Goal: Task Accomplishment & Management: Manage account settings

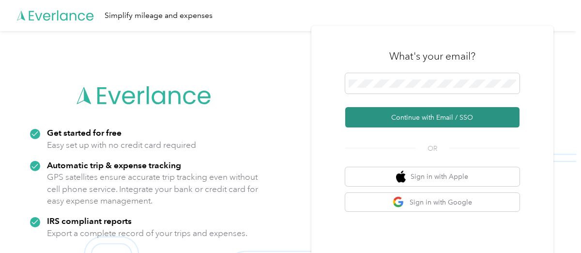
click at [426, 118] on button "Continue with Email / SSO" at bounding box center [432, 117] width 174 height 20
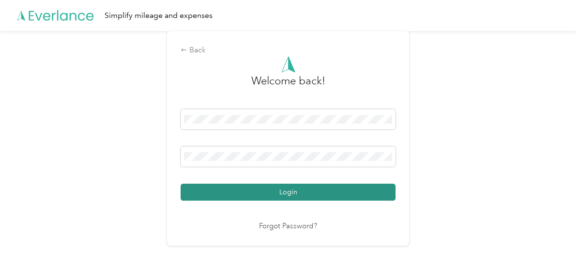
click at [267, 191] on button "Login" at bounding box center [288, 191] width 215 height 17
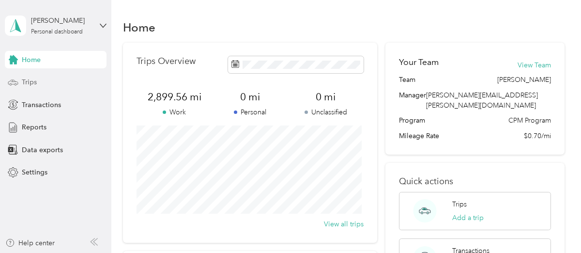
click at [15, 85] on icon at bounding box center [13, 82] width 11 height 11
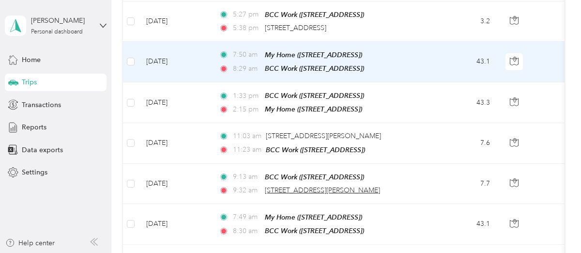
scroll to position [387, 0]
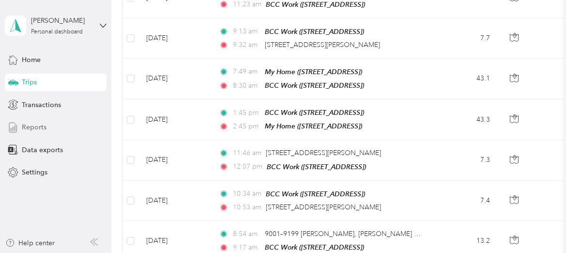
click at [31, 126] on span "Reports" at bounding box center [34, 127] width 25 height 10
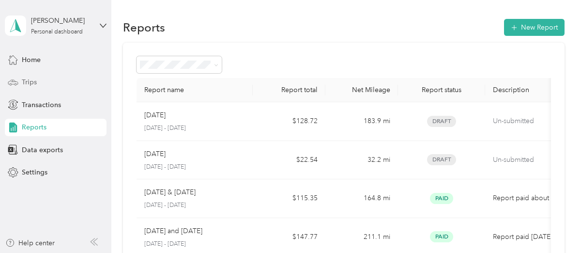
click at [30, 79] on span "Trips" at bounding box center [29, 82] width 15 height 10
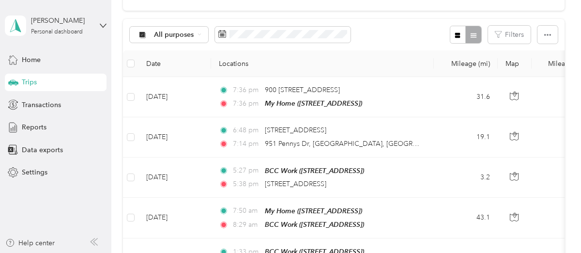
scroll to position [97, 0]
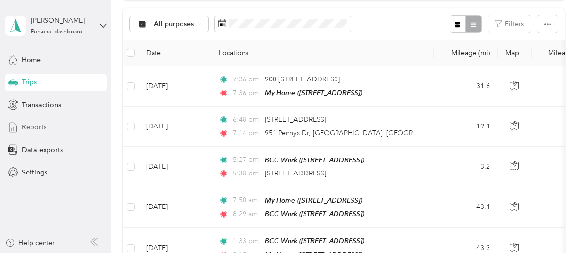
click at [43, 126] on span "Reports" at bounding box center [34, 127] width 25 height 10
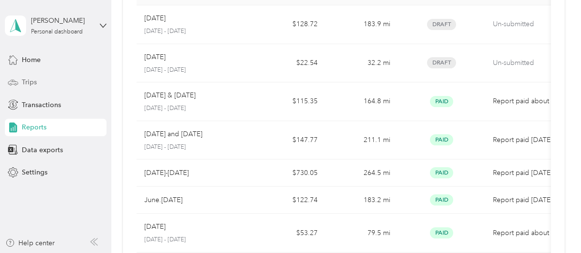
click at [43, 80] on div "Trips" at bounding box center [56, 82] width 102 height 17
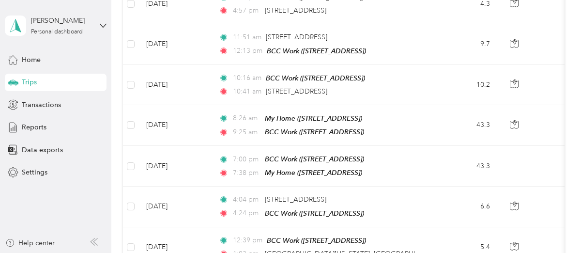
scroll to position [968, 0]
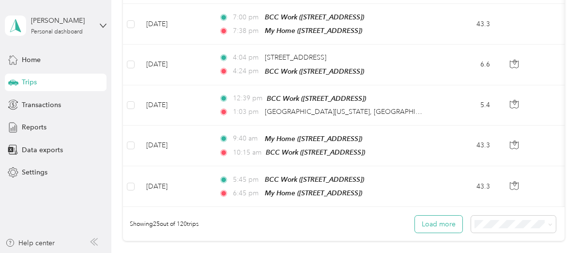
click at [435, 215] on button "Load more" at bounding box center [438, 223] width 47 height 17
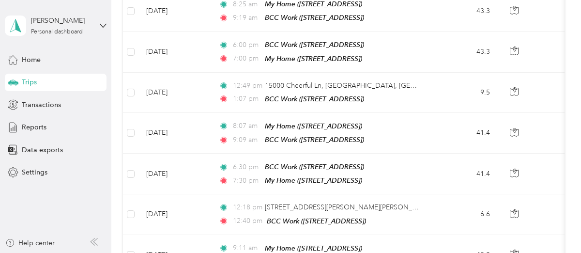
scroll to position [2065, 0]
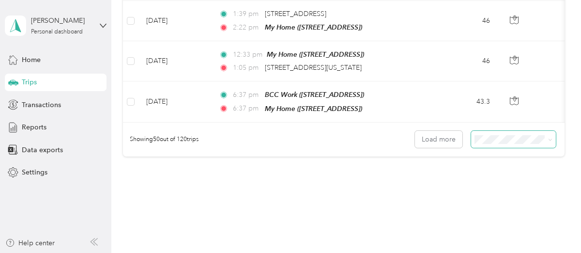
click at [548, 137] on icon at bounding box center [550, 139] width 4 height 4
click at [503, 134] on span "50 per load" at bounding box center [493, 137] width 36 height 8
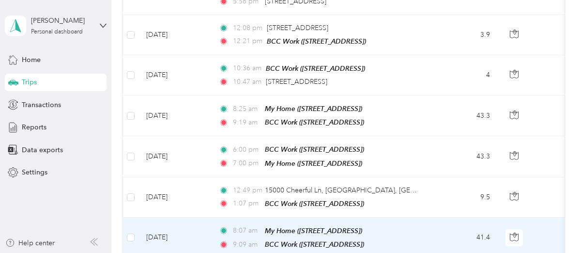
scroll to position [1637, 0]
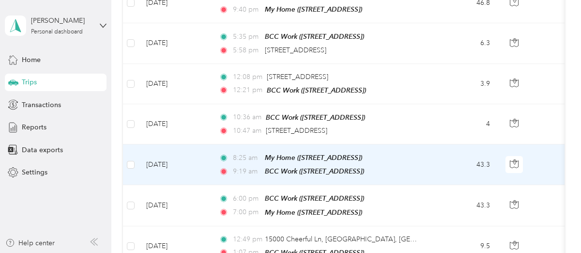
click at [156, 144] on td "[DATE]" at bounding box center [174, 164] width 73 height 41
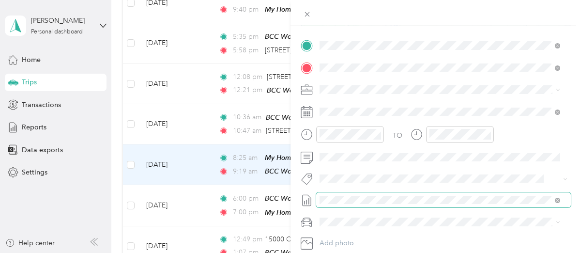
scroll to position [242, 0]
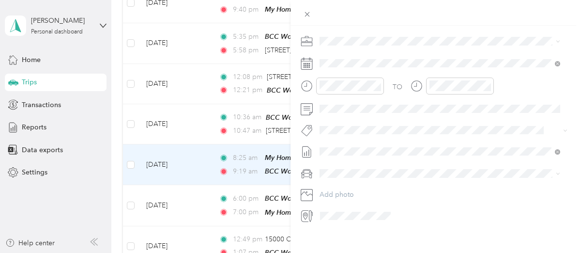
click at [131, 126] on div "Trip details Save This trip cannot be edited because it is either under review,…" at bounding box center [290, 126] width 581 height 253
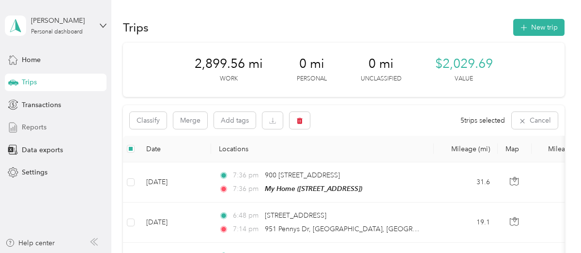
click at [41, 127] on span "Reports" at bounding box center [34, 127] width 25 height 10
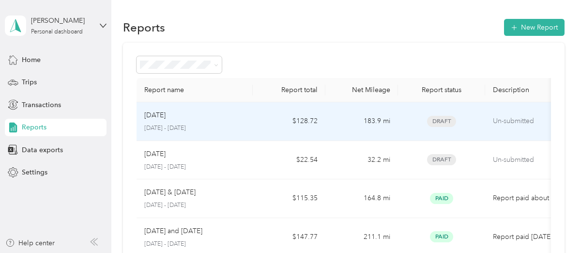
click at [161, 115] on p "[DATE]" at bounding box center [154, 115] width 21 height 11
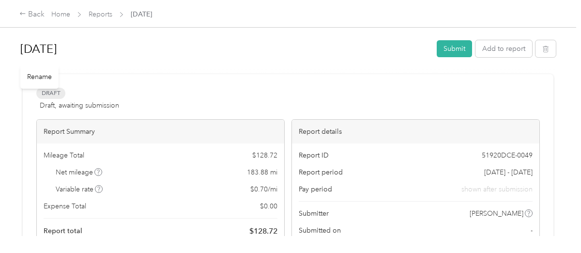
click at [22, 45] on h1 "[DATE]" at bounding box center [224, 48] width 409 height 23
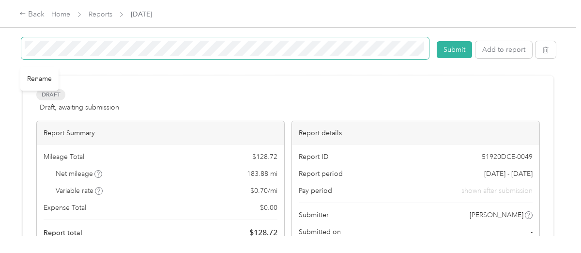
click at [24, 45] on div "[DATE]" at bounding box center [225, 49] width 408 height 25
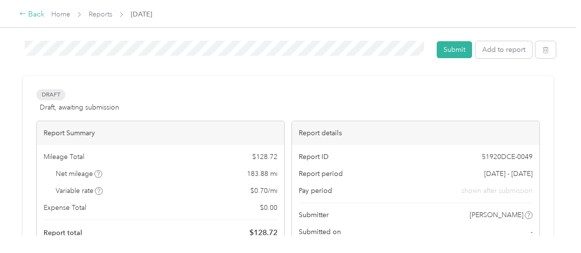
click at [19, 17] on div "Back" at bounding box center [31, 15] width 25 height 12
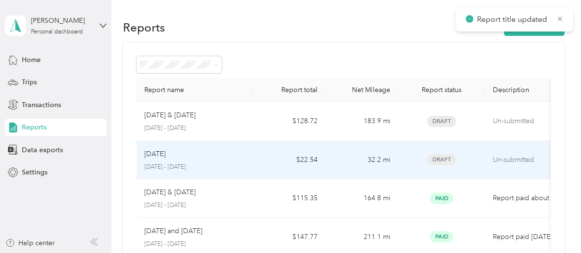
click at [181, 159] on div "[DATE] [DATE] - [DATE]" at bounding box center [194, 160] width 101 height 23
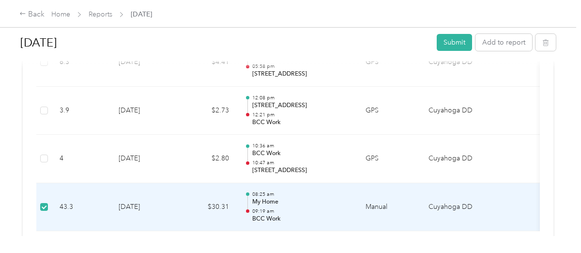
scroll to position [532, 0]
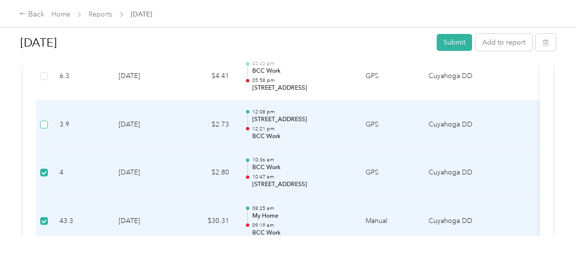
click at [44, 126] on label at bounding box center [44, 124] width 8 height 11
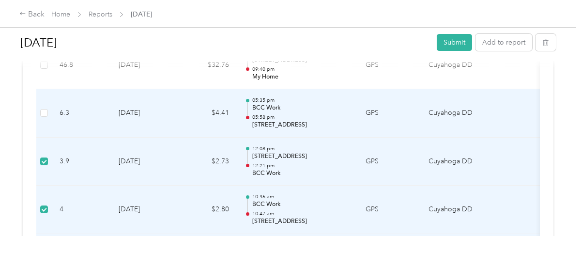
scroll to position [436, 0]
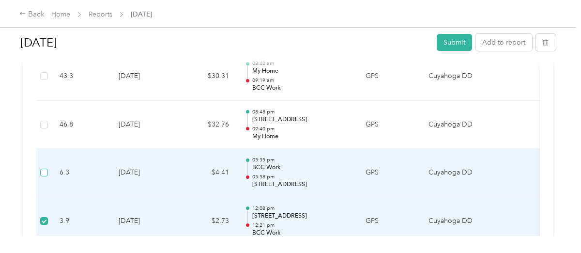
click at [44, 174] on label at bounding box center [44, 172] width 8 height 11
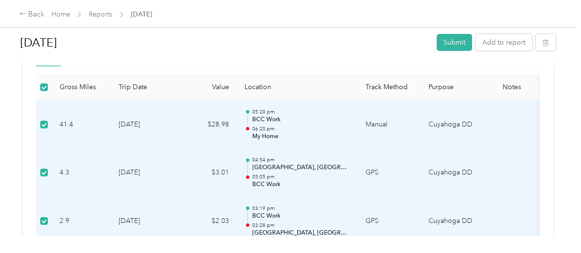
scroll to position [194, 0]
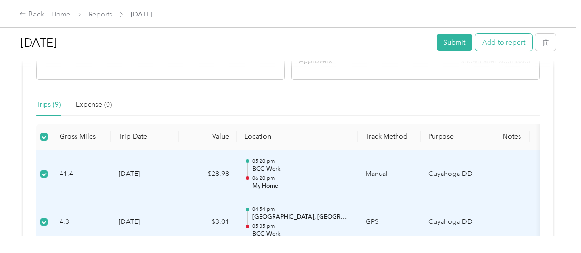
click at [495, 42] on button "Add to report" at bounding box center [503, 42] width 57 height 17
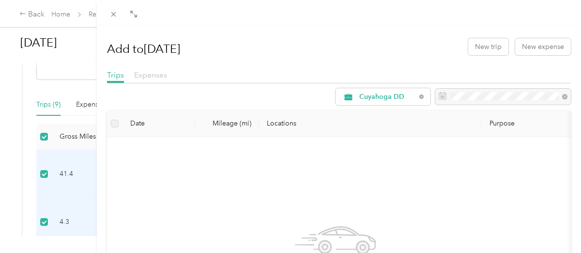
click at [154, 75] on span "Expenses" at bounding box center [150, 74] width 33 height 9
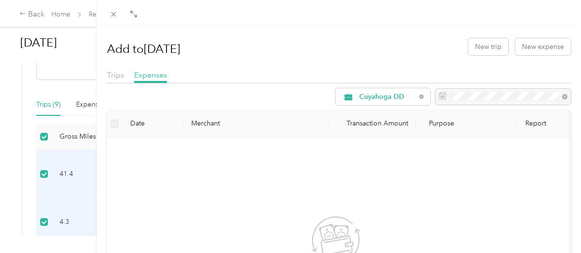
click at [106, 75] on div "Add to [DATE] New trip New expense Trips Expenses Cuyahoga DD Date Merchant Tra…" at bounding box center [339, 152] width 484 height 253
click at [111, 75] on span "Trips" at bounding box center [115, 74] width 17 height 9
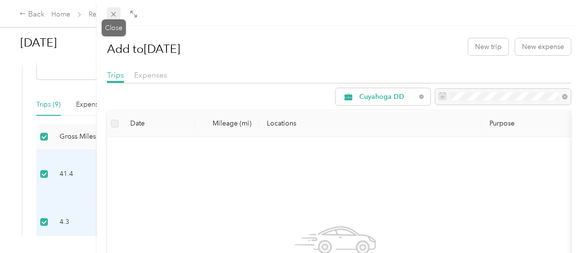
click at [109, 14] on icon at bounding box center [113, 14] width 8 height 8
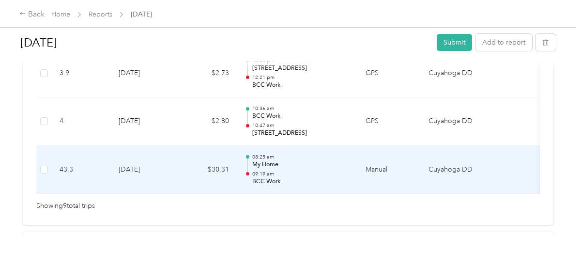
scroll to position [581, 0]
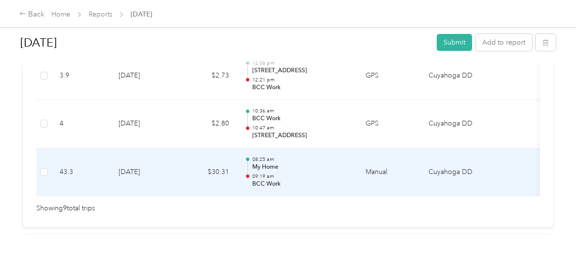
click at [184, 166] on td "$30.31" at bounding box center [208, 172] width 58 height 48
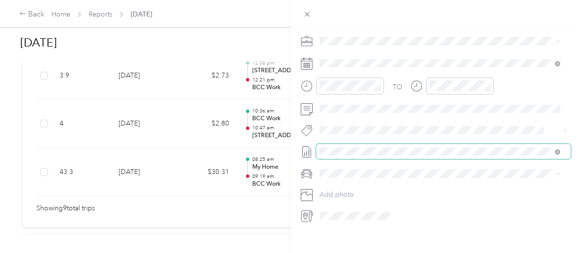
scroll to position [254, 0]
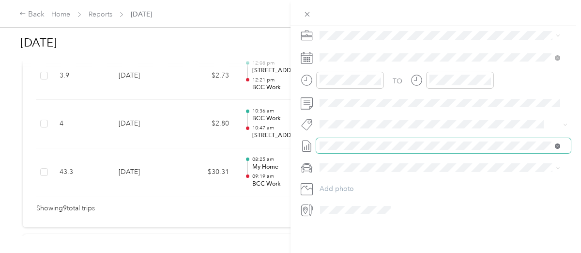
click at [558, 143] on icon at bounding box center [557, 145] width 5 height 5
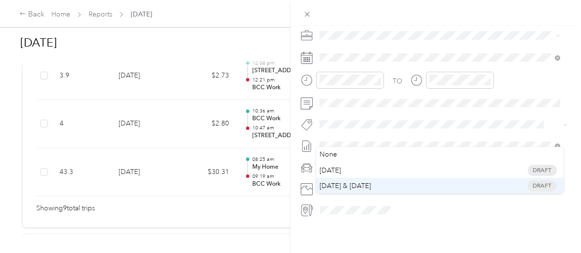
click at [371, 184] on span "[DATE] & [DATE]" at bounding box center [344, 186] width 51 height 10
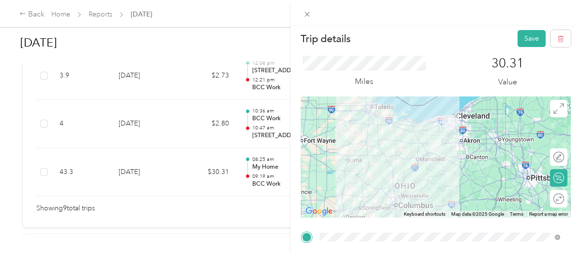
scroll to position [0, 0]
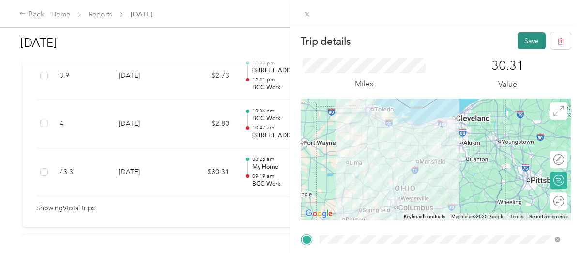
click at [522, 41] on button "Save" at bounding box center [531, 40] width 28 height 17
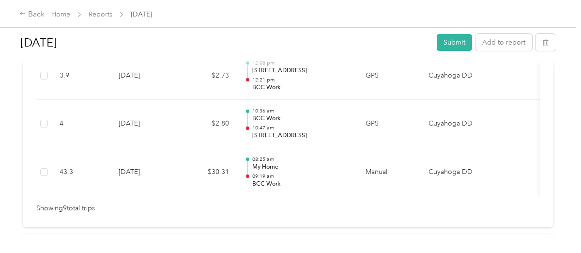
scroll to position [532, 0]
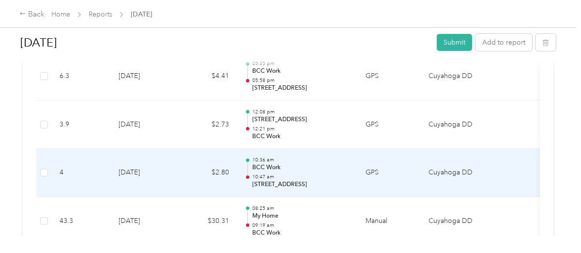
click at [97, 169] on td "4" at bounding box center [81, 173] width 59 height 48
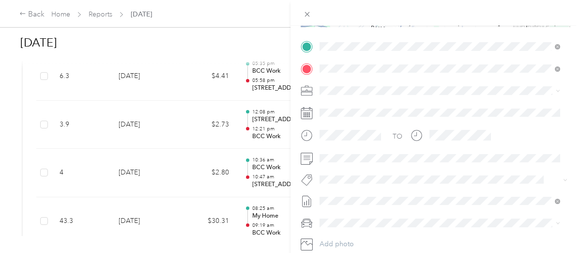
scroll to position [194, 0]
click at [356, 178] on span "[DATE] & [DATE]" at bounding box center [344, 182] width 51 height 10
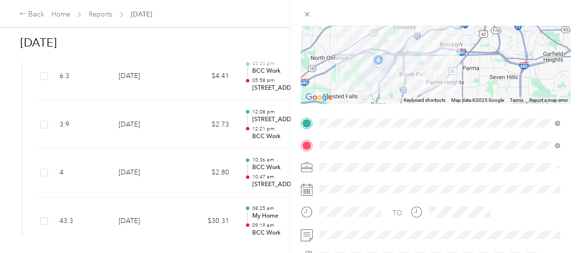
scroll to position [0, 0]
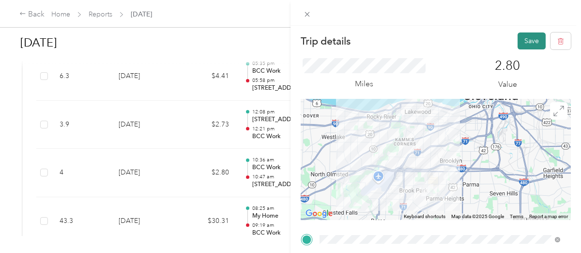
click at [531, 37] on button "Save" at bounding box center [531, 40] width 28 height 17
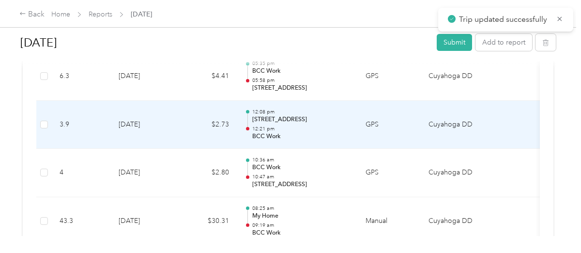
click at [98, 121] on td "3.9" at bounding box center [81, 125] width 59 height 48
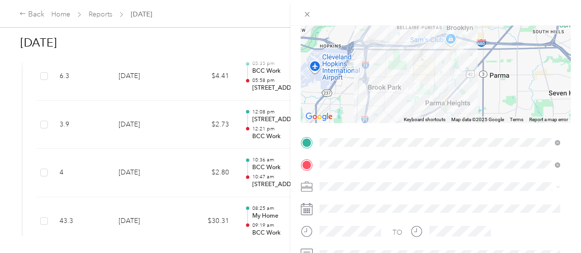
scroll to position [242, 0]
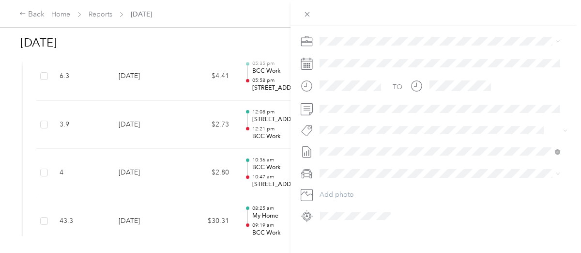
click at [349, 197] on span "[DATE] & [DATE]" at bounding box center [344, 198] width 51 height 10
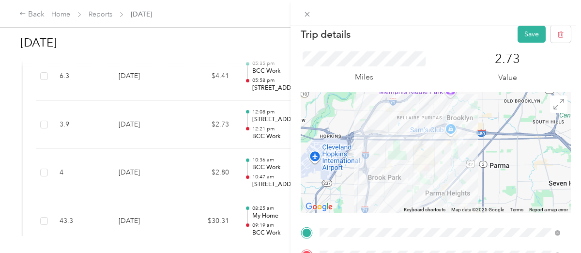
scroll to position [0, 0]
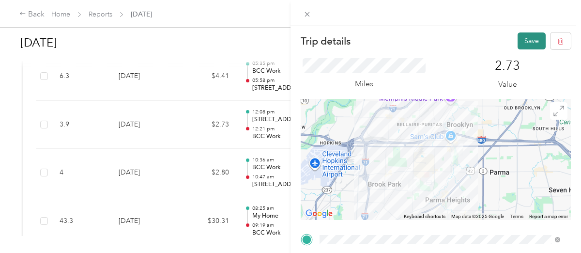
click at [520, 39] on button "Save" at bounding box center [531, 40] width 28 height 17
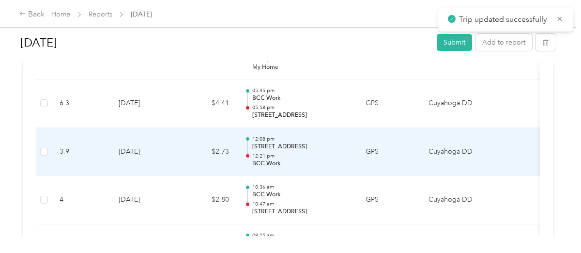
scroll to position [484, 0]
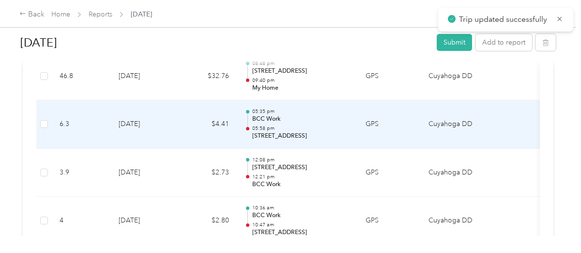
click at [87, 119] on td "6.3" at bounding box center [81, 124] width 59 height 48
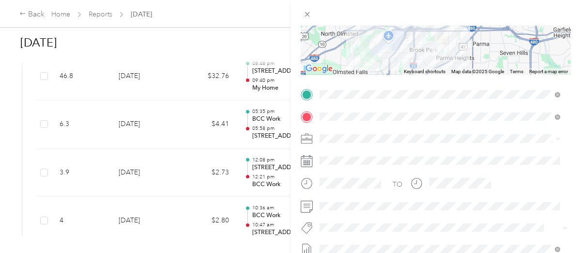
scroll to position [194, 0]
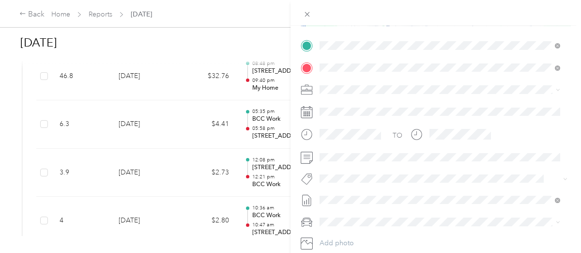
click at [352, 181] on span "[DATE] & [DATE]" at bounding box center [344, 183] width 51 height 10
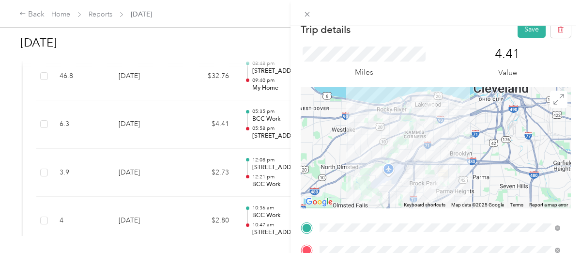
scroll to position [0, 0]
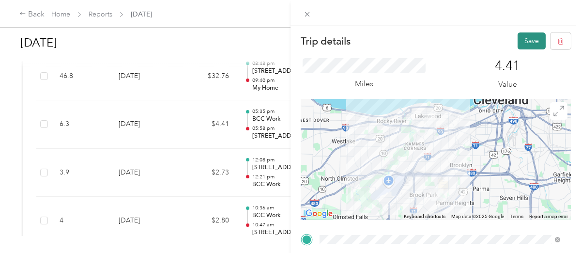
click at [517, 40] on button "Save" at bounding box center [531, 40] width 28 height 17
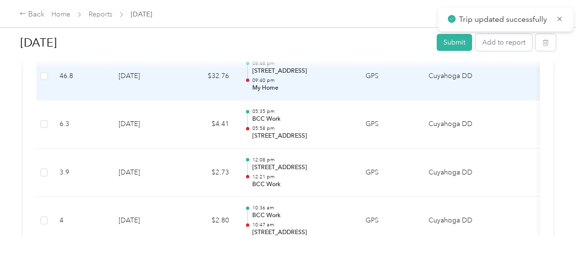
click at [89, 76] on td "46.8" at bounding box center [81, 76] width 59 height 48
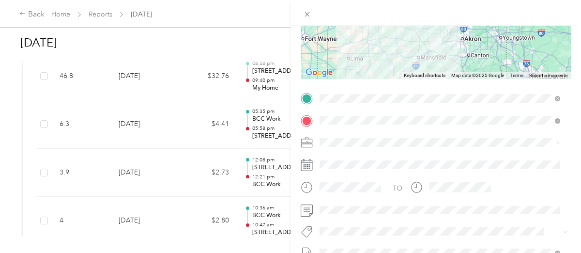
scroll to position [194, 0]
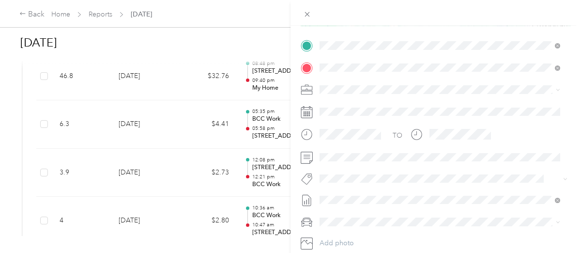
click at [362, 182] on span "[DATE] & [DATE]" at bounding box center [344, 183] width 51 height 10
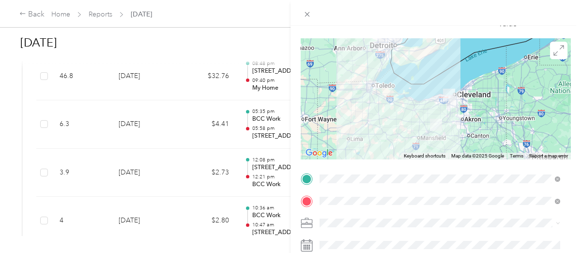
scroll to position [0, 0]
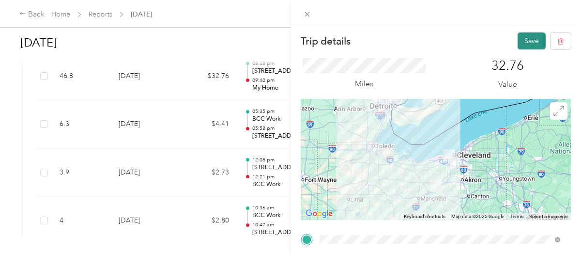
click at [522, 42] on button "Save" at bounding box center [531, 40] width 28 height 17
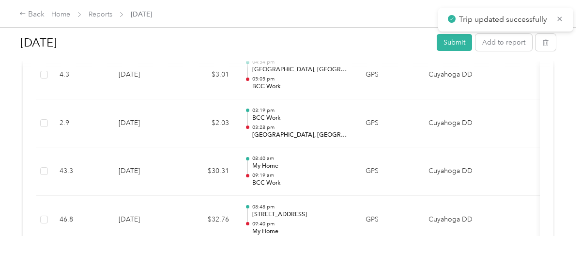
scroll to position [338, 0]
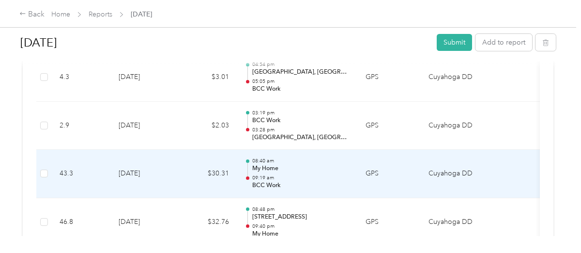
click at [78, 170] on td "43.3" at bounding box center [81, 174] width 59 height 48
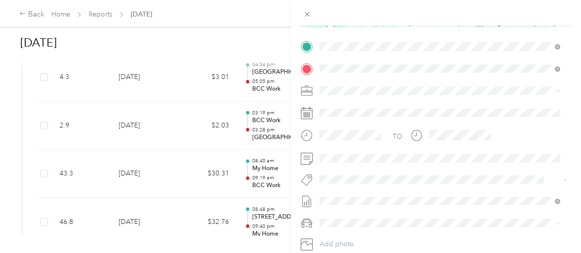
scroll to position [194, 0]
click at [351, 184] on span "[DATE] & [DATE]" at bounding box center [344, 183] width 51 height 10
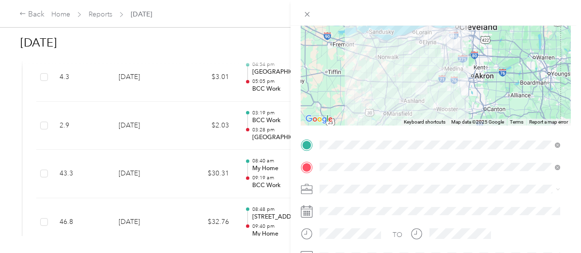
scroll to position [0, 0]
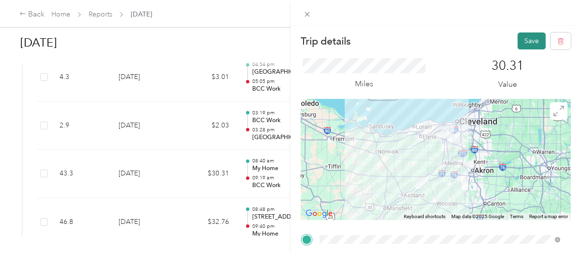
click at [523, 36] on button "Save" at bounding box center [531, 40] width 28 height 17
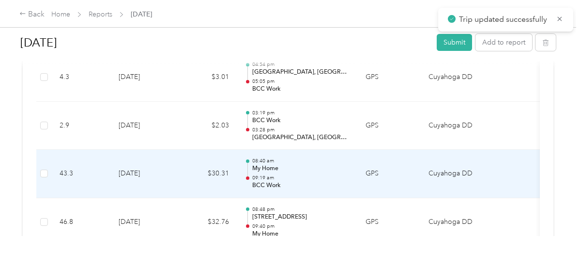
scroll to position [290, 0]
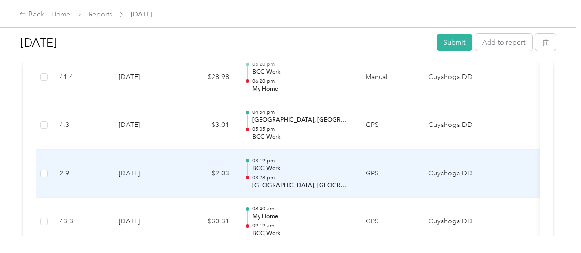
click at [88, 175] on td "2.9" at bounding box center [81, 174] width 59 height 48
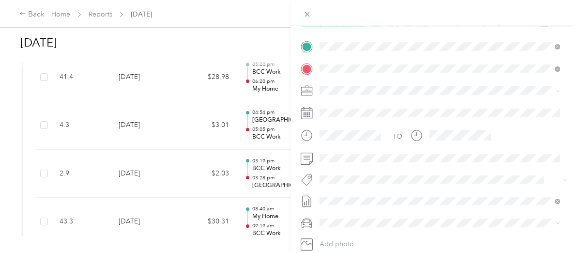
scroll to position [194, 0]
click at [354, 181] on span "[DATE] & [DATE]" at bounding box center [344, 182] width 51 height 10
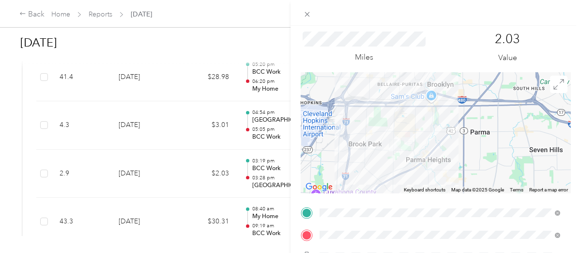
scroll to position [0, 0]
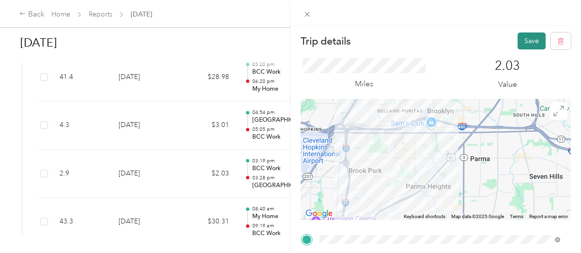
click at [526, 37] on button "Save" at bounding box center [531, 40] width 28 height 17
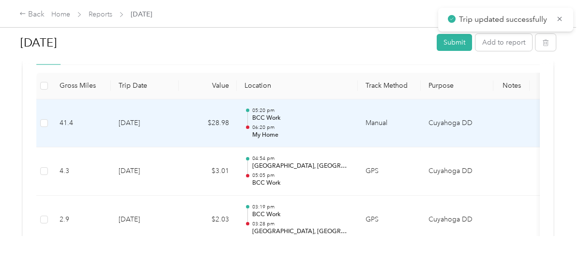
scroll to position [290, 0]
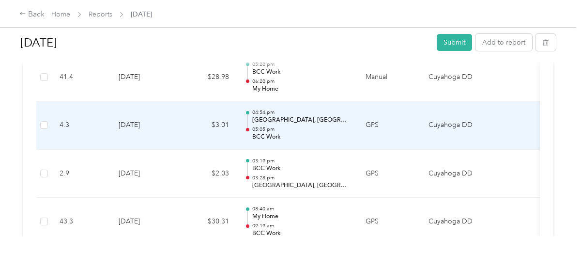
click at [78, 127] on td "4.3" at bounding box center [81, 125] width 59 height 48
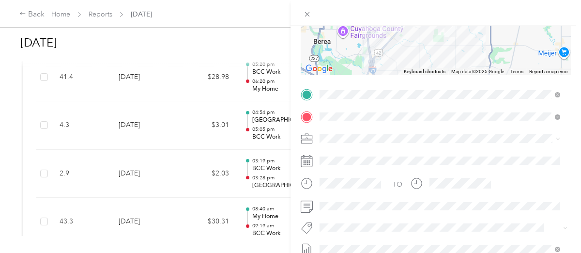
scroll to position [192, 0]
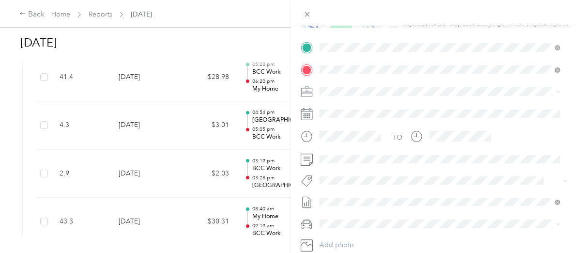
click at [363, 184] on span "[DATE] & [DATE]" at bounding box center [344, 185] width 51 height 10
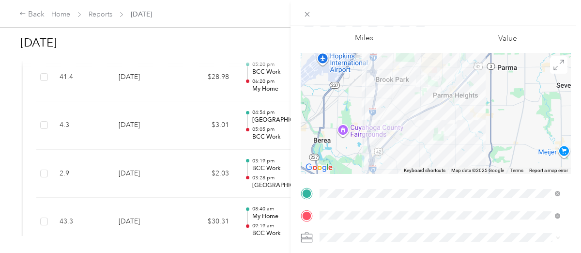
scroll to position [0, 0]
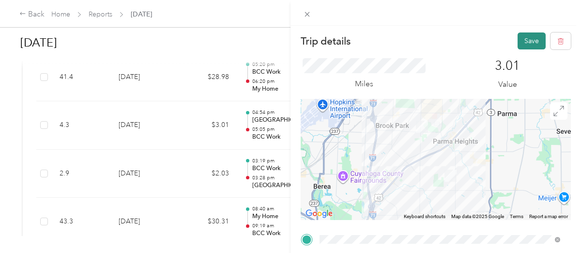
click at [517, 39] on button "Save" at bounding box center [531, 40] width 28 height 17
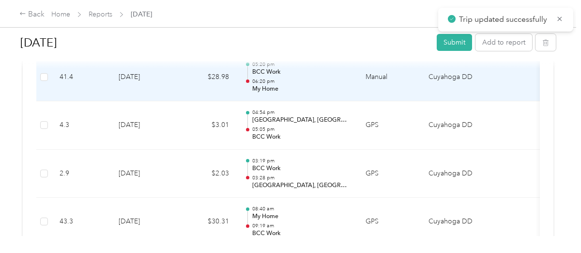
click at [87, 79] on td "41.4" at bounding box center [81, 77] width 59 height 48
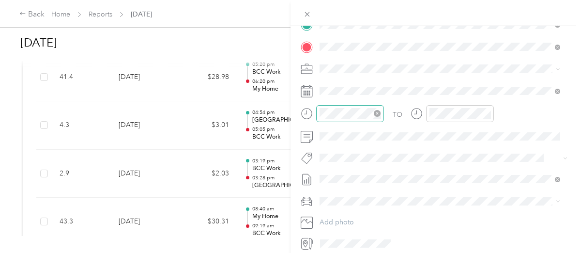
scroll to position [242, 0]
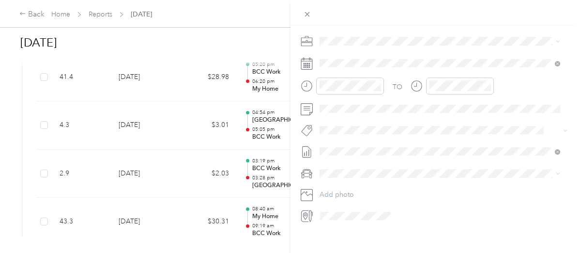
click at [349, 196] on span "[DATE] & [DATE]" at bounding box center [344, 198] width 51 height 10
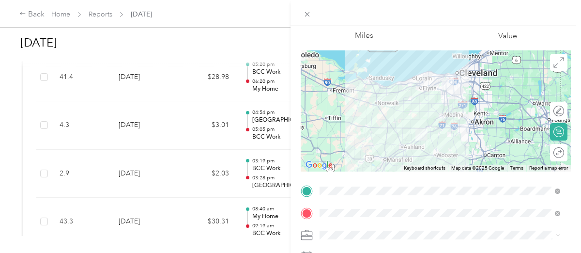
scroll to position [0, 0]
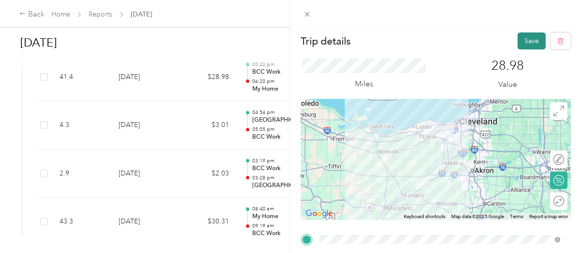
click at [524, 36] on button "Save" at bounding box center [531, 40] width 28 height 17
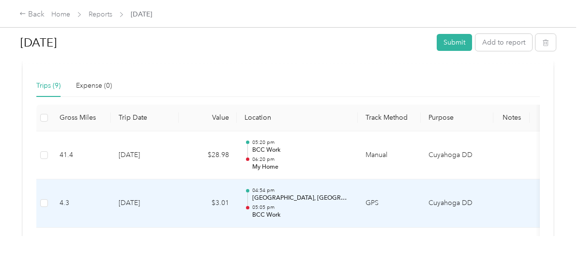
scroll to position [194, 0]
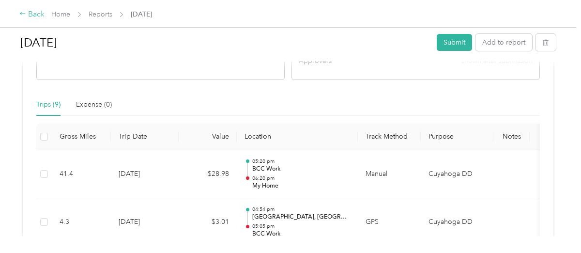
click at [29, 13] on div "Back" at bounding box center [31, 15] width 25 height 12
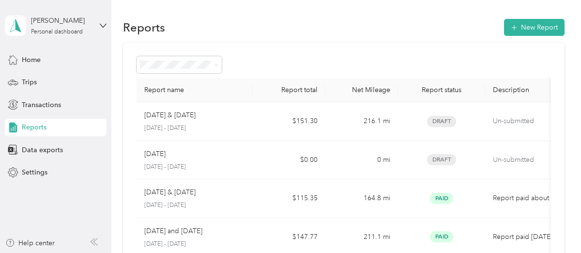
click at [45, 124] on span "Reports" at bounding box center [34, 127] width 25 height 10
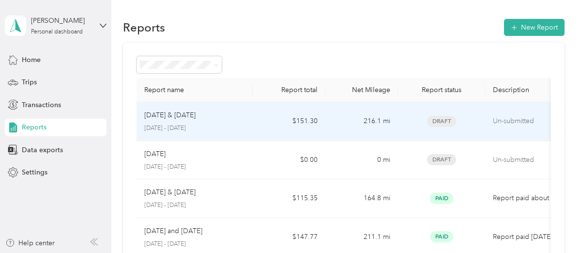
click at [216, 116] on div "[DATE] & [DATE]" at bounding box center [194, 115] width 101 height 11
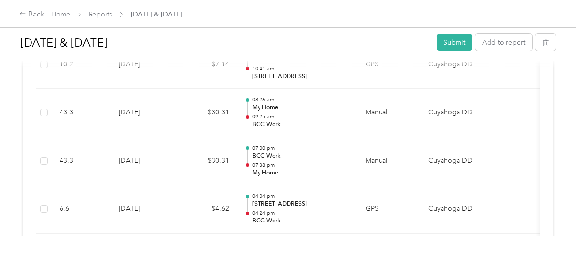
scroll to position [927, 0]
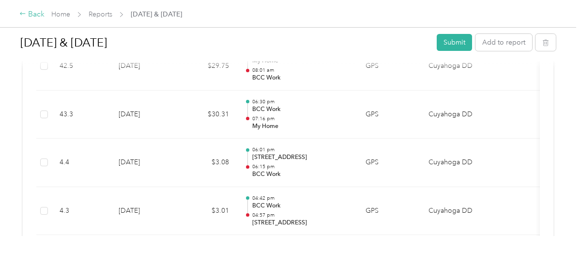
click at [19, 14] on icon at bounding box center [22, 13] width 7 height 7
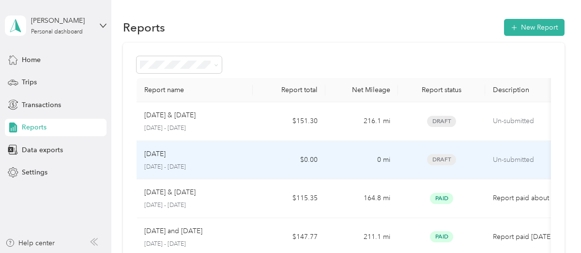
drag, startPoint x: 180, startPoint y: 156, endPoint x: 160, endPoint y: 154, distance: 19.9
click at [160, 154] on p "[DATE]" at bounding box center [154, 154] width 21 height 11
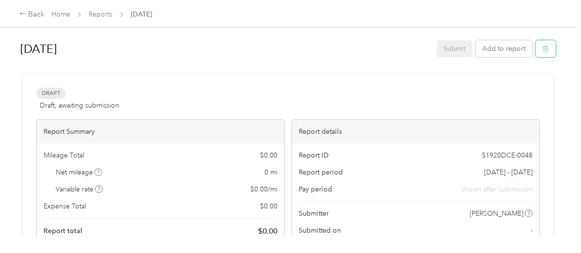
click at [544, 45] on icon "button" at bounding box center [545, 48] width 7 height 7
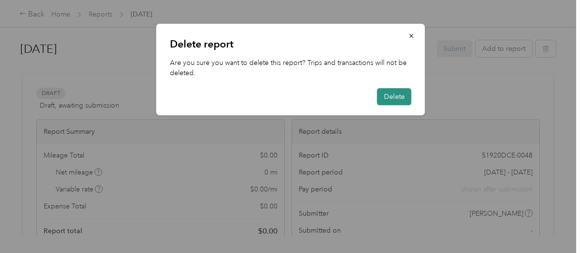
click at [395, 95] on button "Delete" at bounding box center [394, 96] width 34 height 17
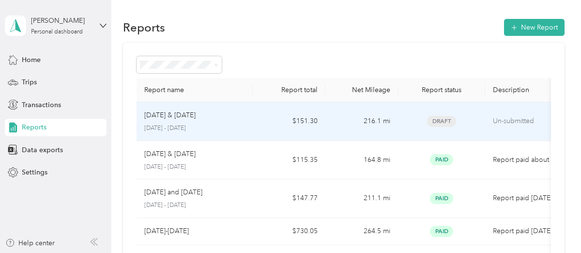
click at [235, 120] on div "[DATE] & [DATE]" at bounding box center [194, 115] width 101 height 11
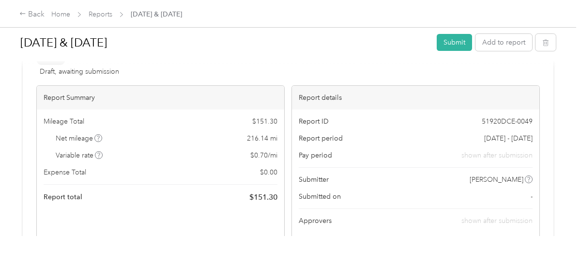
scroll to position [48, 0]
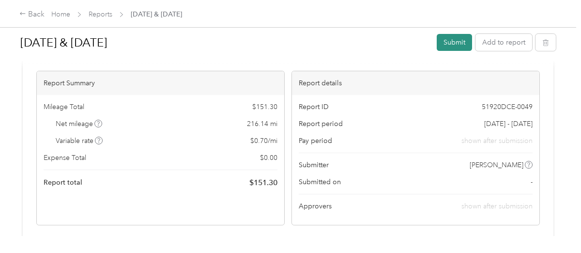
click at [449, 43] on button "Submit" at bounding box center [454, 42] width 35 height 17
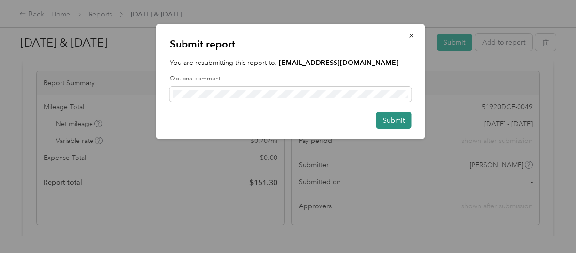
click at [393, 119] on button "Submit" at bounding box center [393, 120] width 35 height 17
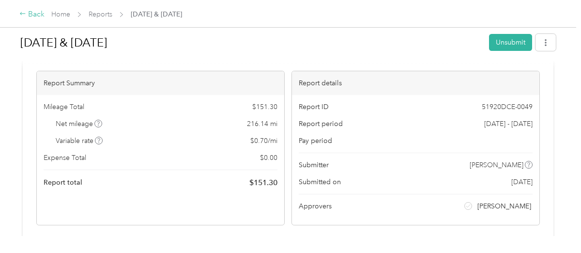
click at [21, 13] on icon at bounding box center [22, 13] width 5 height 3
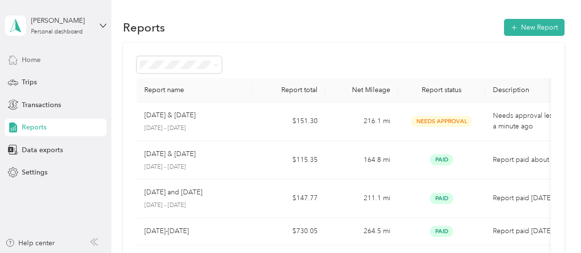
click at [30, 58] on span "Home" at bounding box center [31, 60] width 19 height 10
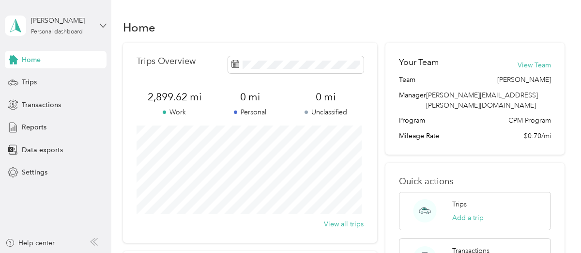
click at [101, 24] on icon at bounding box center [103, 25] width 7 height 7
click at [39, 79] on div "Log out" at bounding box center [32, 80] width 37 height 10
